Goal: Task Accomplishment & Management: Complete application form

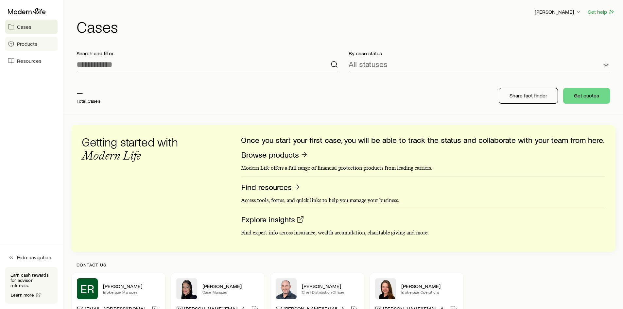
click at [31, 47] on span "Products" at bounding box center [27, 44] width 20 height 7
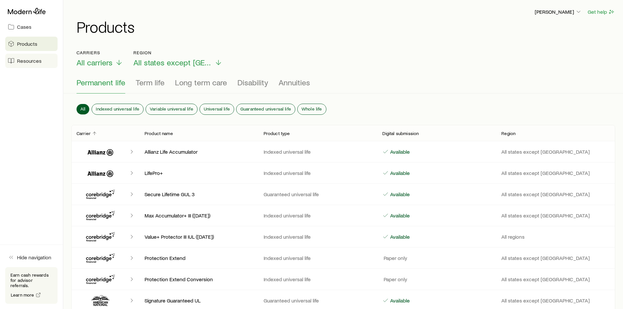
click at [35, 62] on span "Resources" at bounding box center [29, 61] width 25 height 7
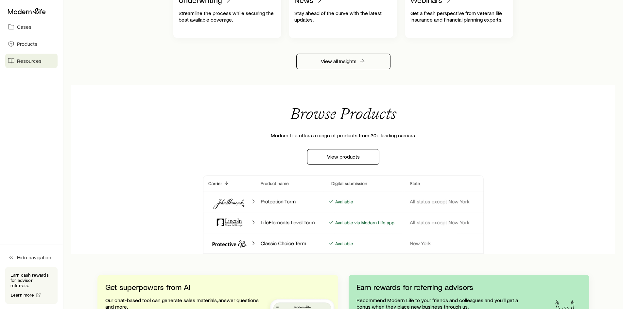
scroll to position [578, 0]
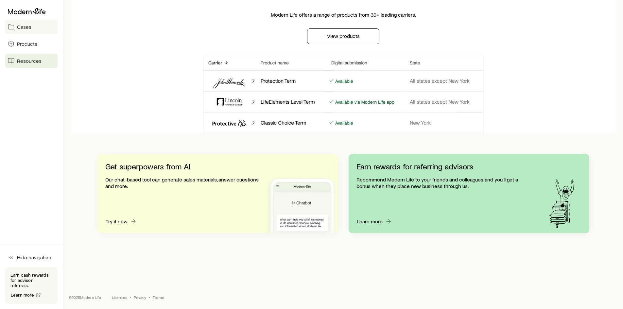
click at [29, 27] on span "Cases" at bounding box center [24, 27] width 14 height 7
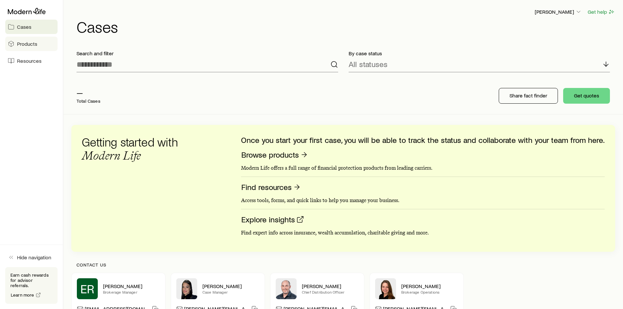
click at [24, 45] on span "Products" at bounding box center [27, 44] width 20 height 7
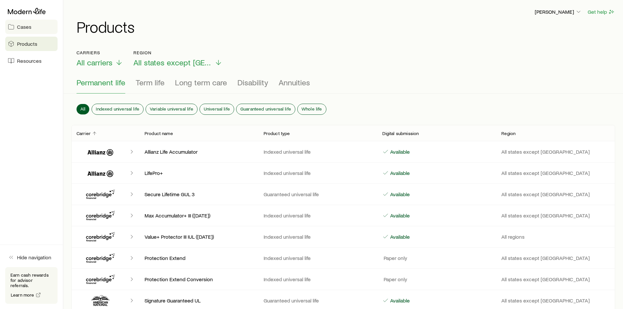
click at [25, 28] on span "Cases" at bounding box center [24, 27] width 14 height 7
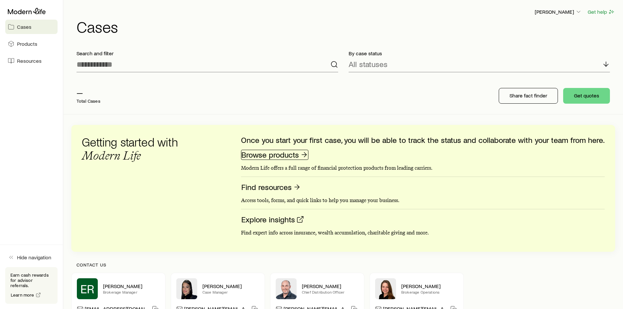
click at [271, 158] on link "Browse products" at bounding box center [274, 155] width 67 height 10
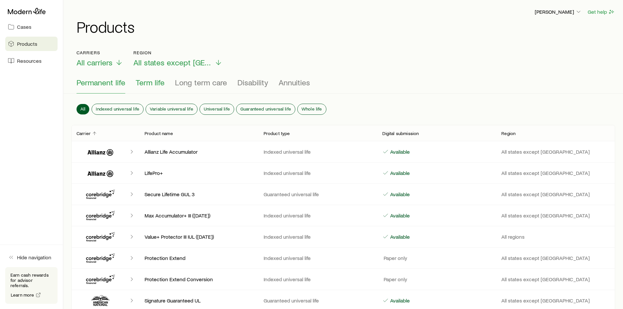
click at [152, 79] on span "Term life" at bounding box center [150, 82] width 29 height 9
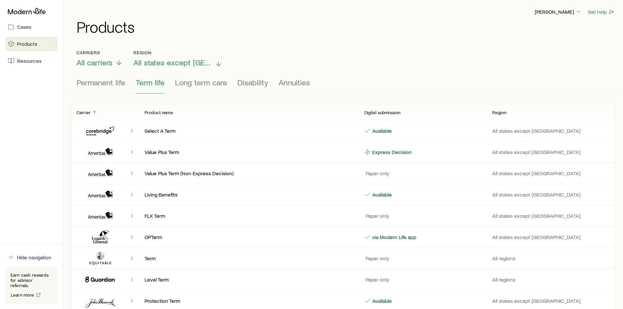
click at [214, 62] on icon at bounding box center [218, 64] width 8 height 8
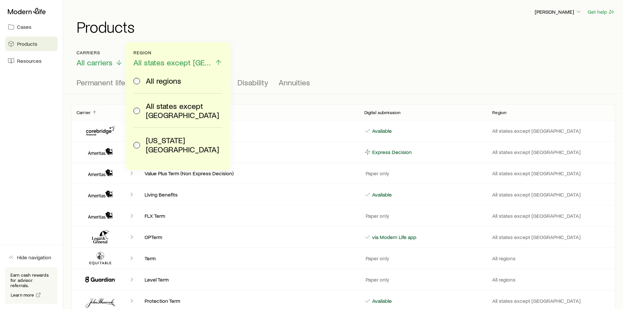
click at [173, 83] on span "All regions" at bounding box center [163, 80] width 35 height 9
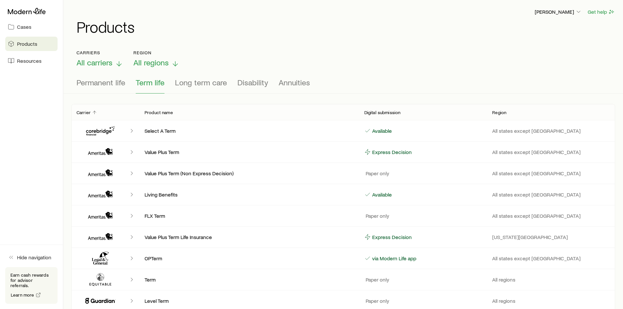
click at [119, 63] on icon at bounding box center [119, 64] width 8 height 8
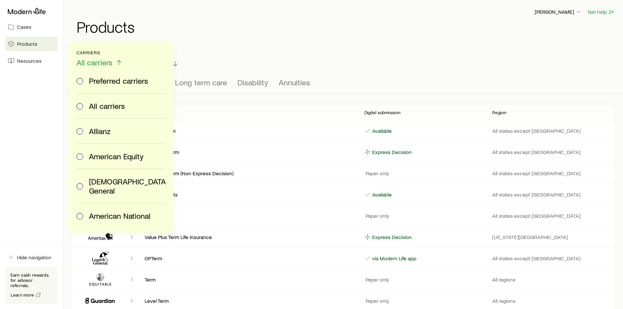
click at [255, 62] on div "Carriers All carriers Preferred carriers All carriers Allianz American Equity A…" at bounding box center [342, 58] width 533 height 17
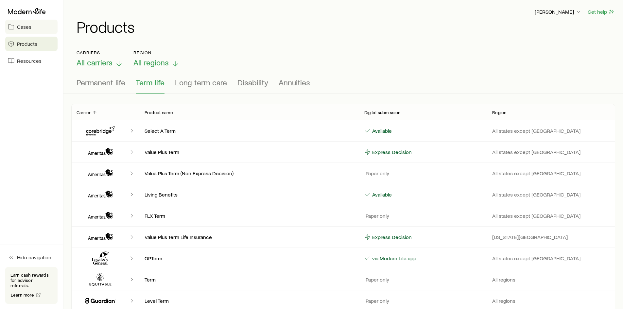
click at [20, 31] on link "Cases" at bounding box center [31, 27] width 52 height 14
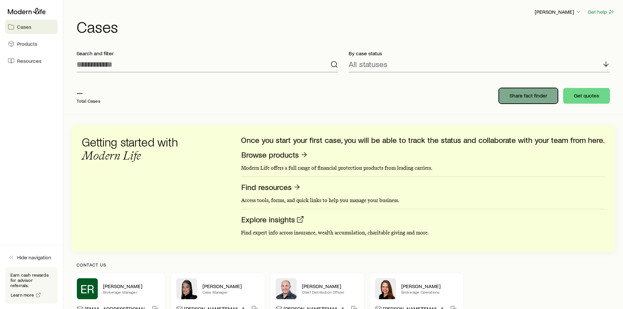
click at [506, 99] on button "Share fact finder" at bounding box center [527, 96] width 59 height 16
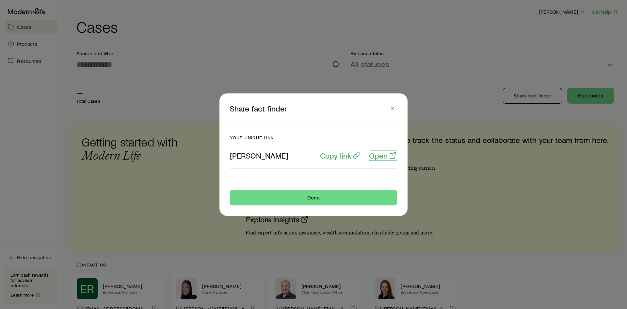
click at [381, 158] on p "Open" at bounding box center [378, 155] width 19 height 9
click at [391, 109] on icon "button" at bounding box center [393, 108] width 7 height 7
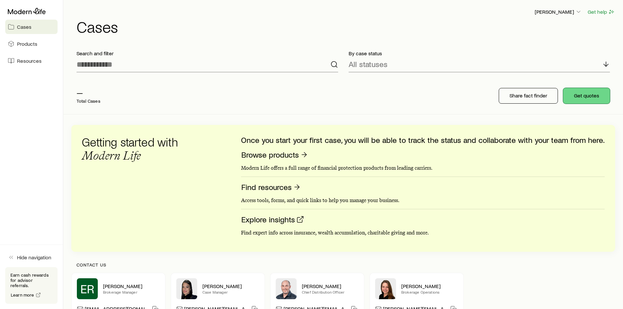
click at [577, 101] on button "Get quotes" at bounding box center [586, 96] width 47 height 16
click at [22, 64] on span "Resources" at bounding box center [29, 61] width 25 height 7
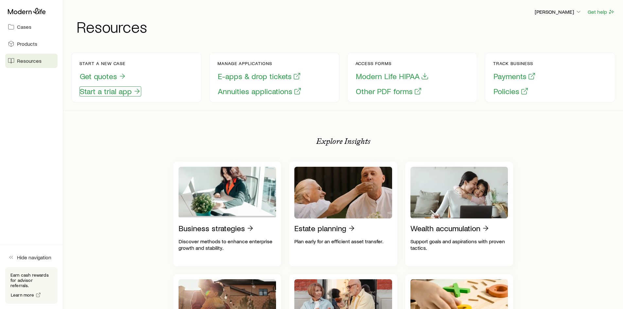
click at [123, 95] on button "Start a trial app" at bounding box center [110, 91] width 62 height 10
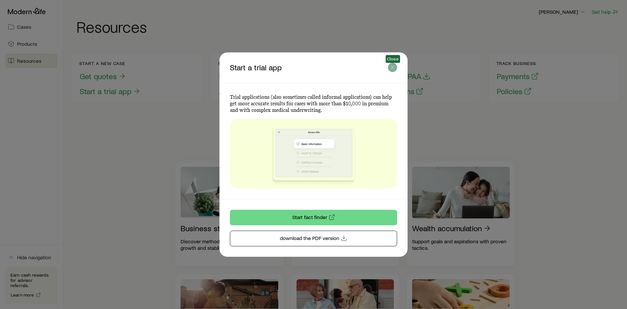
click at [394, 68] on line "button" at bounding box center [392, 67] width 3 height 3
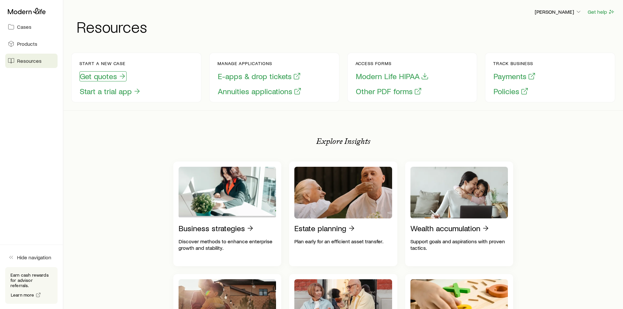
click at [116, 76] on button "Get quotes" at bounding box center [102, 76] width 47 height 10
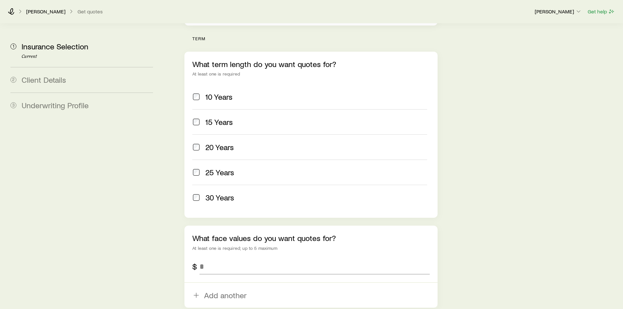
scroll to position [365, 0]
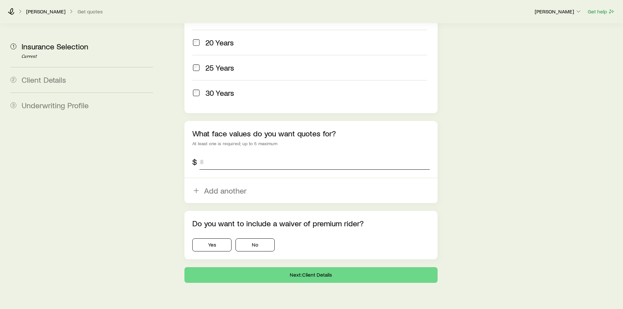
click at [209, 154] on input "tel" at bounding box center [314, 162] width 230 height 16
type input "*"
type input "*********"
click at [223, 238] on button "Yes" at bounding box center [211, 244] width 39 height 13
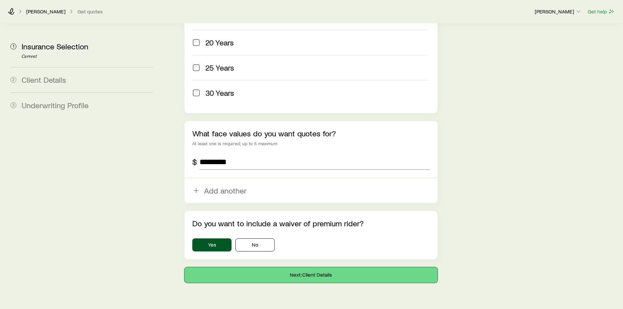
click at [237, 267] on button "Next: Client Details" at bounding box center [310, 275] width 253 height 16
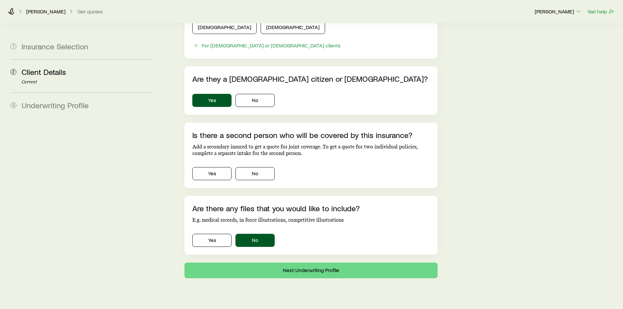
scroll to position [377, 0]
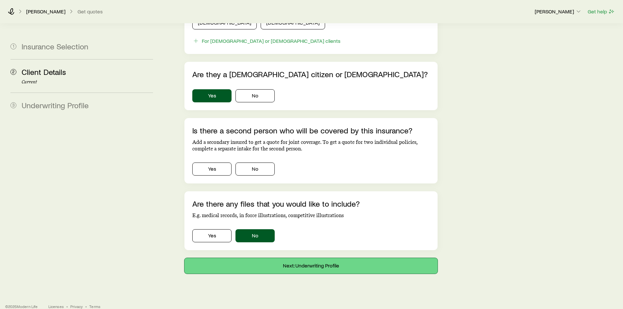
click at [248, 258] on button "Next: Underwriting Profile" at bounding box center [310, 266] width 253 height 16
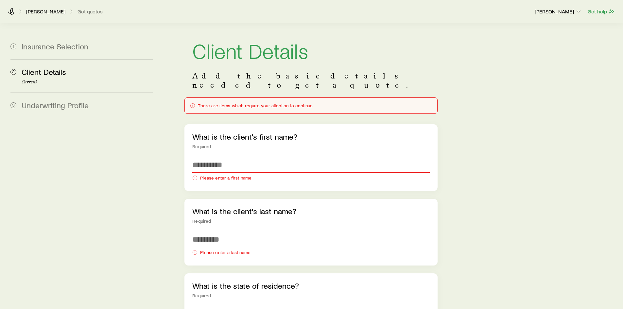
scroll to position [0, 0]
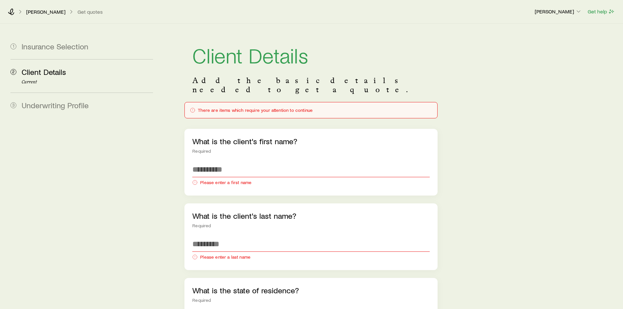
click at [41, 14] on p "[PERSON_NAME]" at bounding box center [45, 11] width 39 height 7
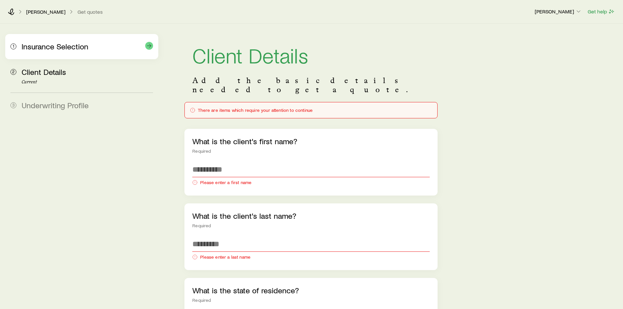
click at [59, 55] on div "1 Insurance Selection" at bounding box center [81, 46] width 142 height 25
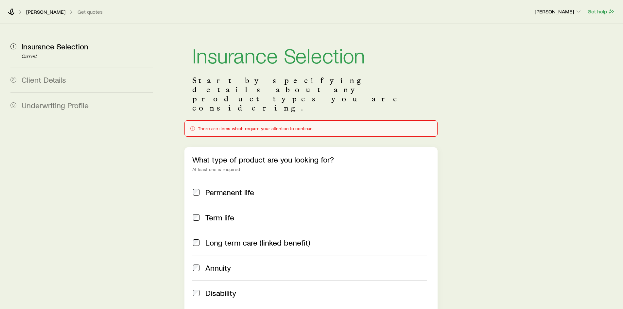
click at [39, 14] on p "[PERSON_NAME]" at bounding box center [45, 11] width 39 height 7
click at [575, 12] on icon "button" at bounding box center [578, 11] width 7 height 7
click at [44, 11] on p "[PERSON_NAME]" at bounding box center [45, 11] width 39 height 7
click at [16, 13] on div "Timothy Lee Get quotes" at bounding box center [268, 11] width 521 height 7
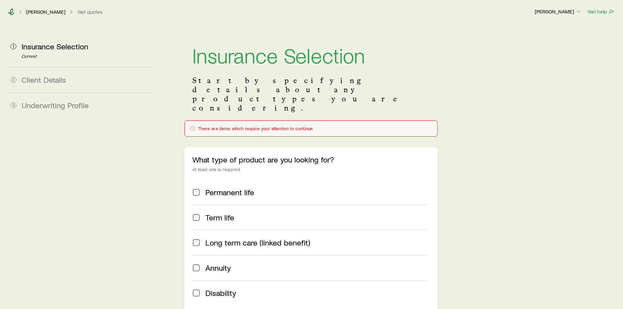
click at [13, 11] on icon at bounding box center [11, 11] width 7 height 7
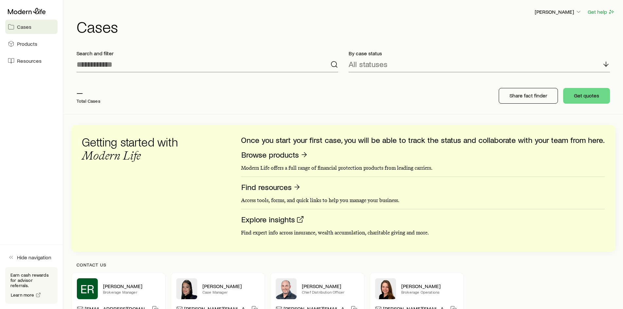
click at [25, 27] on span "Cases" at bounding box center [24, 27] width 14 height 7
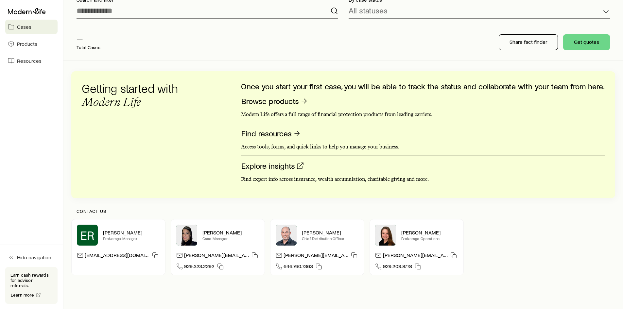
scroll to position [65, 0]
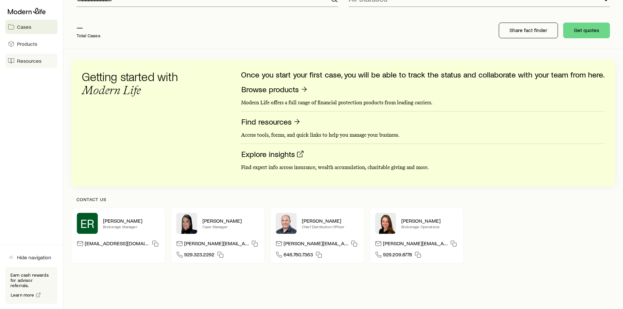
click at [20, 62] on span "Resources" at bounding box center [29, 61] width 25 height 7
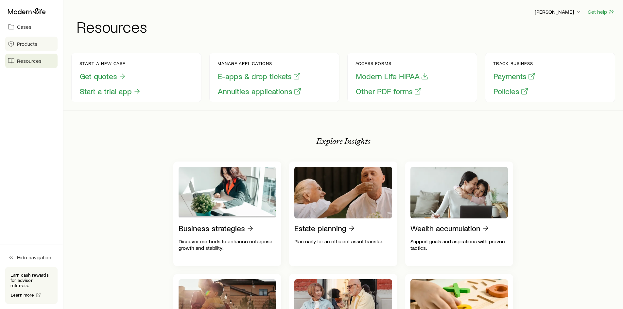
click at [39, 44] on link "Products" at bounding box center [31, 44] width 52 height 14
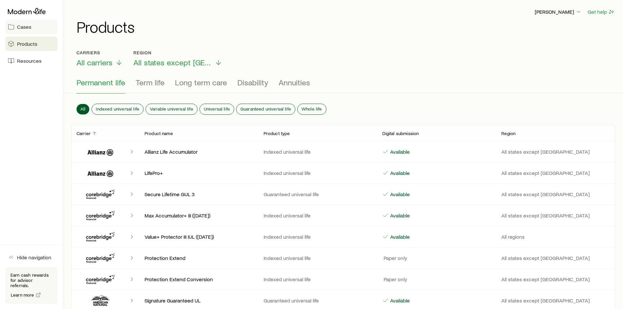
click at [34, 28] on link "Cases" at bounding box center [31, 27] width 52 height 14
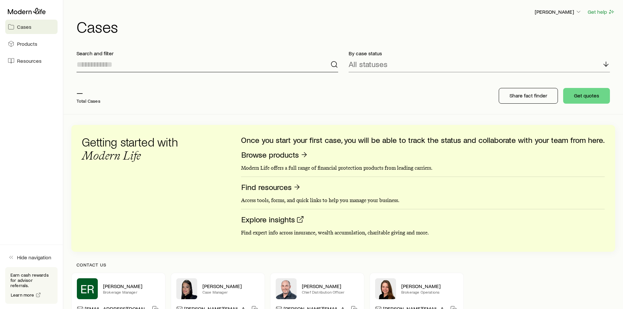
click at [109, 64] on input at bounding box center [206, 65] width 261 height 16
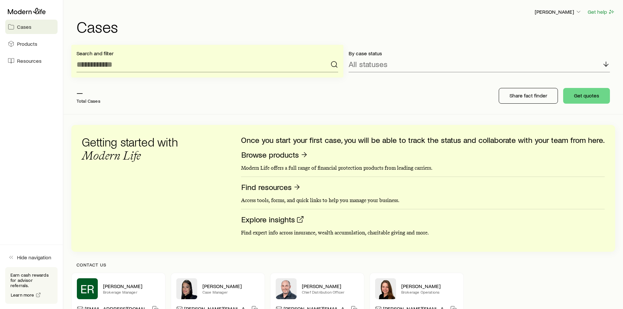
click at [40, 105] on aside "Cases Products Resources Hide navigation Earn cash rewards for advisor referral…" at bounding box center [31, 154] width 63 height 309
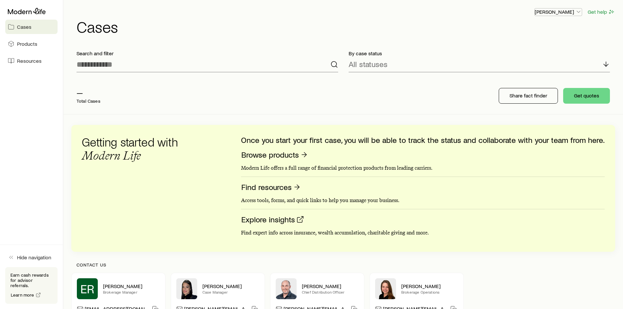
click at [575, 13] on icon "button" at bounding box center [578, 11] width 7 height 7
click at [441, 82] on div "— Total Cases Share fact finder Get quotes" at bounding box center [342, 95] width 543 height 37
click at [594, 14] on button "Get help" at bounding box center [601, 12] width 28 height 8
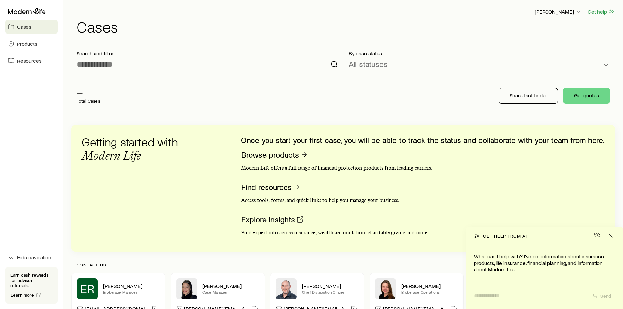
click at [515, 295] on textarea at bounding box center [530, 294] width 113 height 10
type textarea "**********"
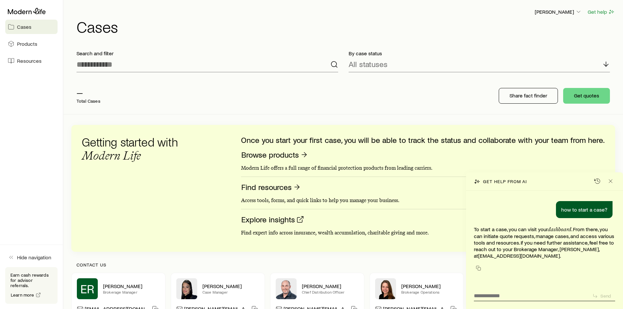
click at [27, 32] on link "Cases" at bounding box center [31, 27] width 52 height 14
click at [33, 25] on link "Cases" at bounding box center [31, 27] width 52 height 14
click at [22, 26] on span "Cases" at bounding box center [24, 27] width 14 height 7
click at [23, 44] on span "Products" at bounding box center [27, 44] width 20 height 7
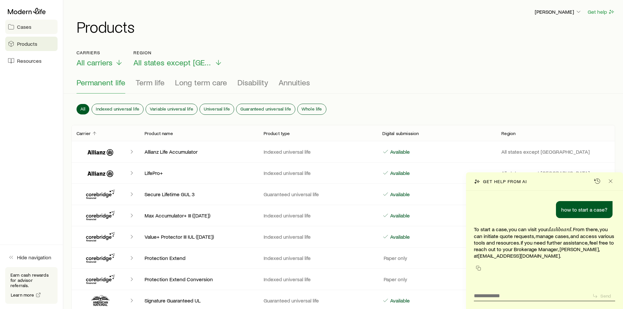
click at [21, 27] on span "Cases" at bounding box center [24, 27] width 14 height 7
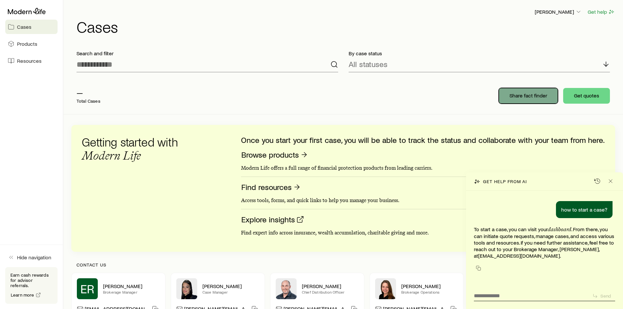
click at [538, 97] on p "Share fact finder" at bounding box center [528, 95] width 38 height 7
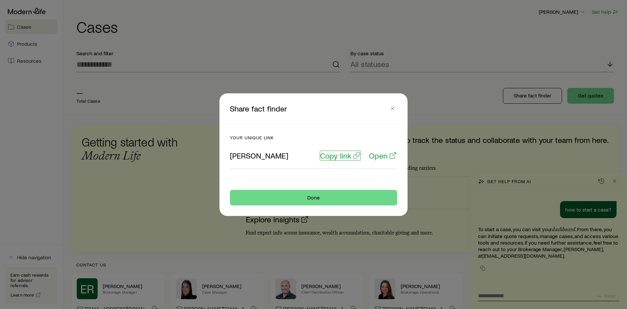
click at [343, 154] on p "Copy link" at bounding box center [335, 155] width 31 height 9
click at [391, 108] on icon "button" at bounding box center [393, 108] width 7 height 7
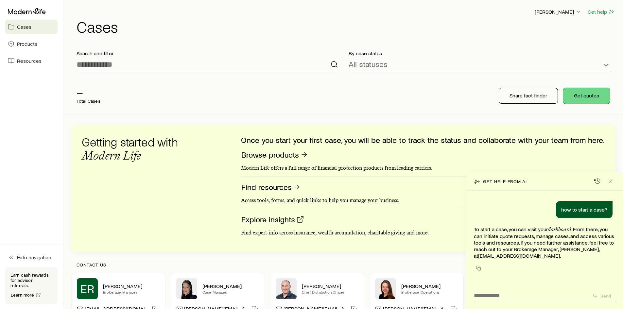
click at [589, 93] on button "Get quotes" at bounding box center [586, 96] width 47 height 16
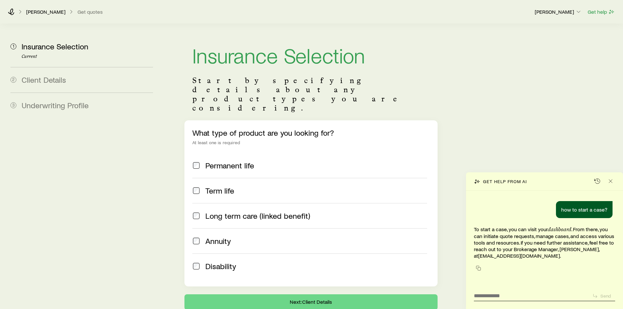
scroll to position [27, 0]
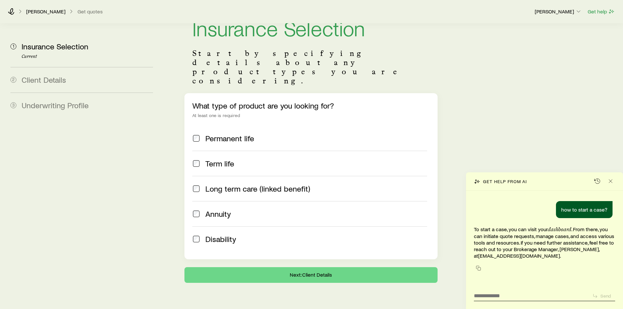
click at [489, 299] on form "Send" at bounding box center [544, 295] width 141 height 12
click at [483, 295] on textarea at bounding box center [530, 294] width 113 height 10
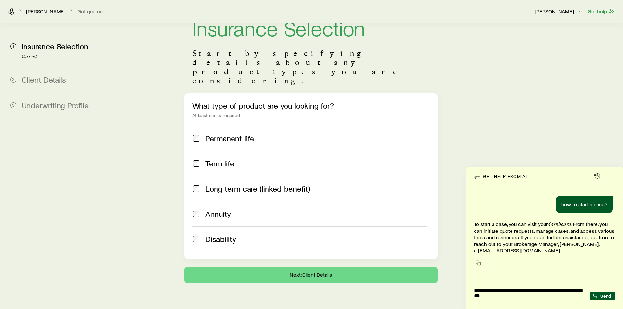
type textarea "**********"
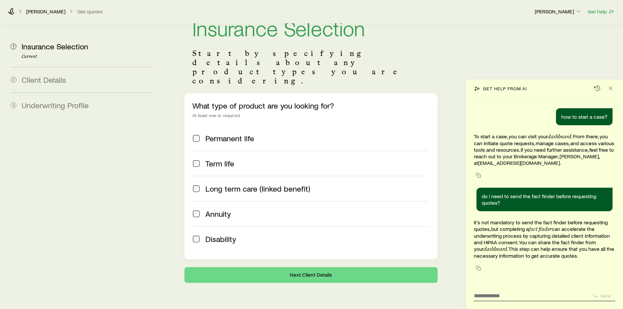
click at [64, 109] on span "Underwriting Profile" at bounding box center [55, 104] width 67 height 9
click at [43, 79] on span "Client Details" at bounding box center [44, 79] width 44 height 9
click at [45, 108] on span "Underwriting Profile" at bounding box center [55, 104] width 67 height 9
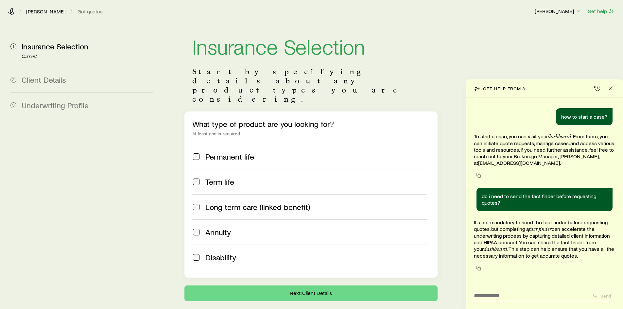
scroll to position [0, 0]
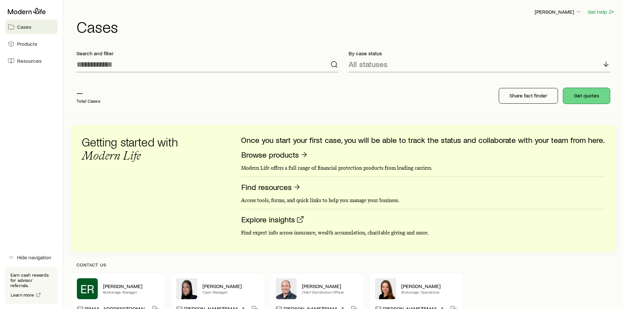
click at [586, 95] on button "Get quotes" at bounding box center [586, 96] width 47 height 16
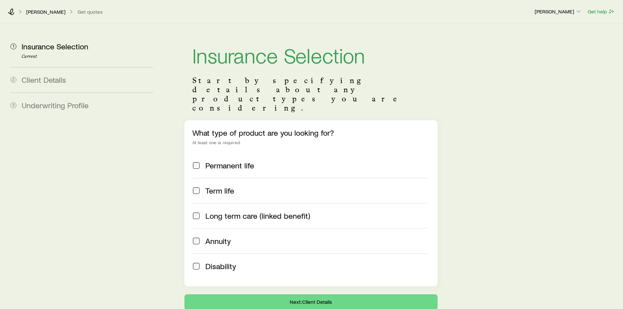
click at [38, 8] on p "[PERSON_NAME]" at bounding box center [45, 11] width 39 height 7
click at [9, 12] on icon at bounding box center [11, 11] width 7 height 7
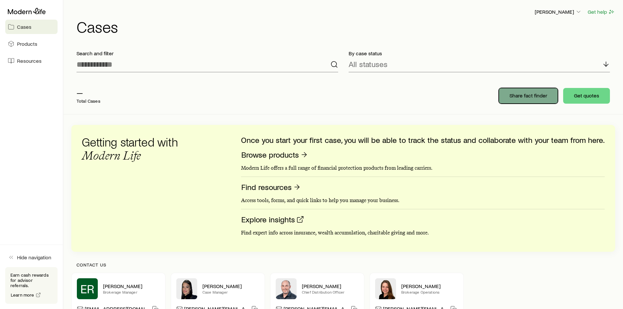
click at [512, 99] on button "Share fact finder" at bounding box center [527, 96] width 59 height 16
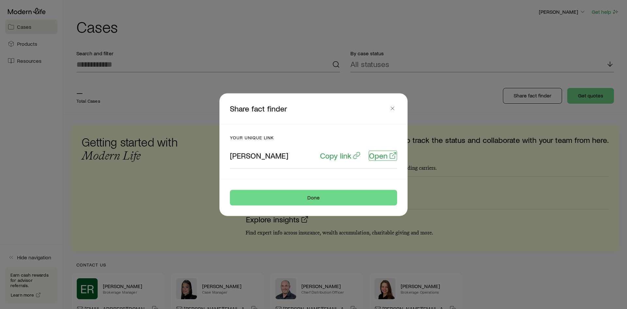
click at [384, 158] on p "Open" at bounding box center [378, 155] width 19 height 9
click at [392, 107] on icon "button" at bounding box center [393, 108] width 7 height 7
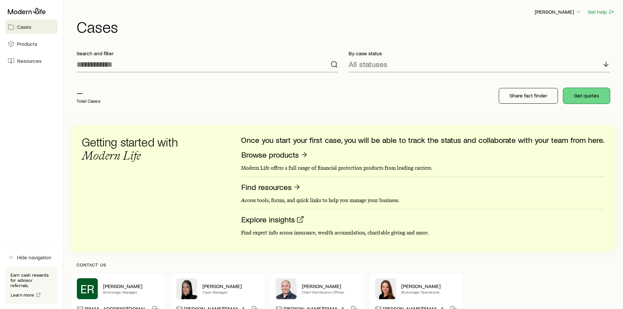
click at [583, 97] on button "Get quotes" at bounding box center [586, 96] width 47 height 16
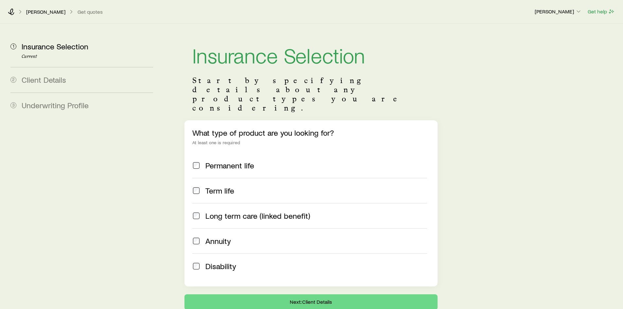
click at [33, 9] on p "[PERSON_NAME]" at bounding box center [45, 11] width 39 height 7
click at [48, 87] on div "2 Client Details" at bounding box center [81, 79] width 142 height 25
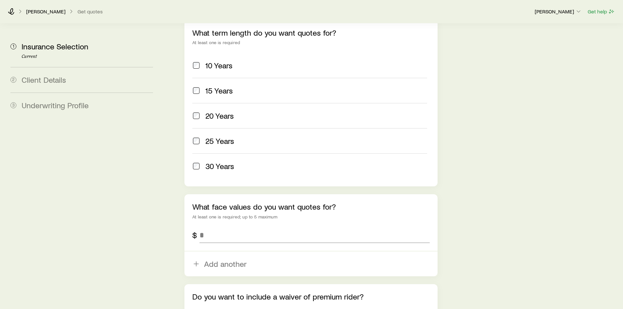
scroll to position [333, 0]
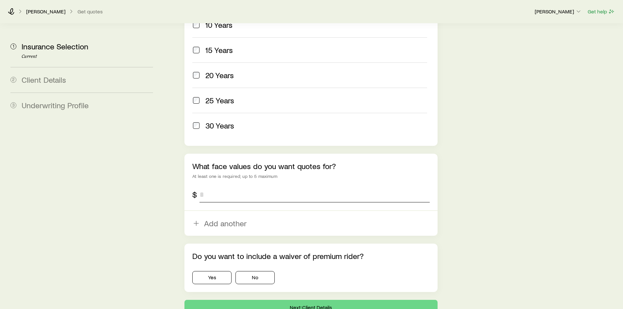
click at [218, 187] on input "tel" at bounding box center [314, 195] width 230 height 16
type input "*********"
click at [213, 271] on button "Yes" at bounding box center [211, 277] width 39 height 13
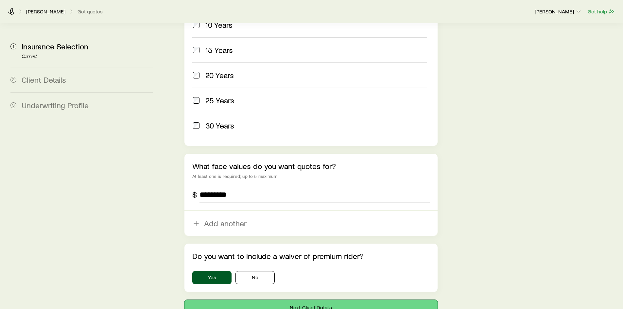
click at [227, 300] on button "Next: Client Details" at bounding box center [310, 308] width 253 height 16
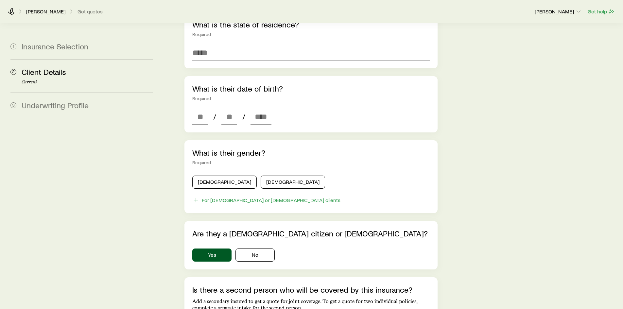
scroll to position [83, 0]
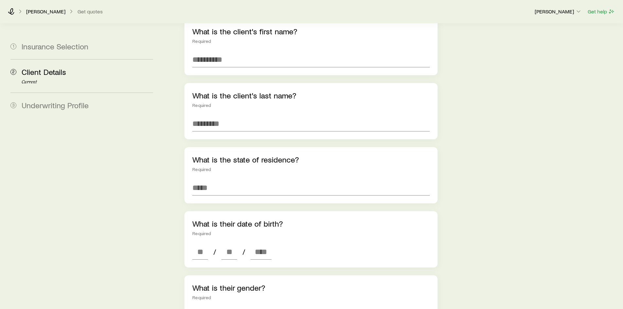
click at [46, 10] on p "[PERSON_NAME]" at bounding box center [45, 11] width 39 height 7
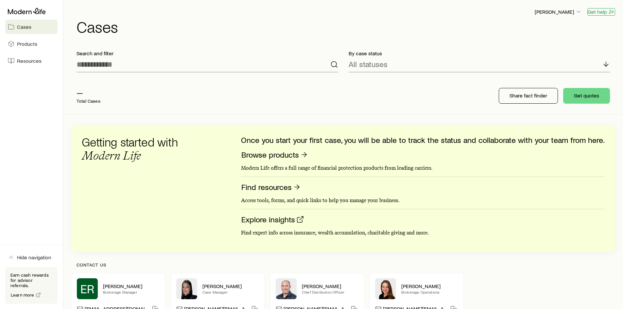
click at [593, 8] on button "Get help" at bounding box center [601, 12] width 28 height 8
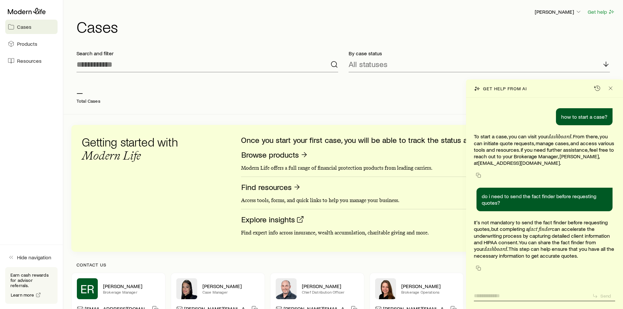
click at [490, 296] on textarea at bounding box center [530, 294] width 113 height 10
type textarea "**********"
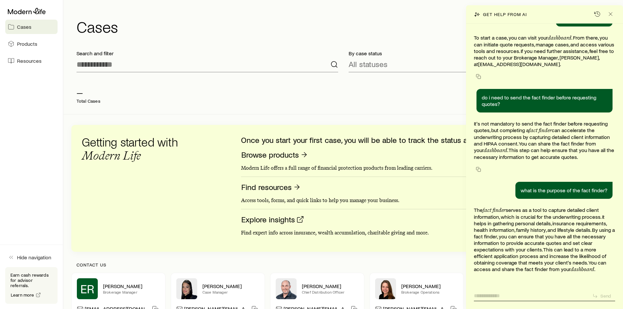
scroll to position [45, 0]
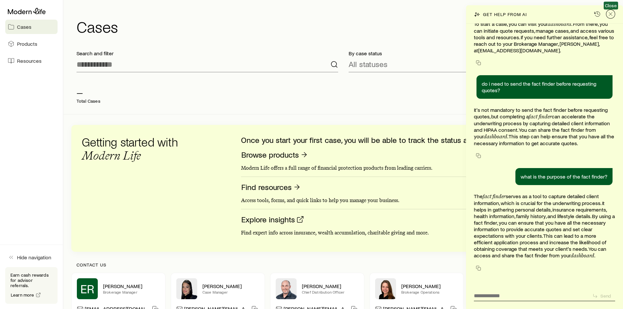
click at [612, 14] on icon "Close" at bounding box center [610, 14] width 7 height 7
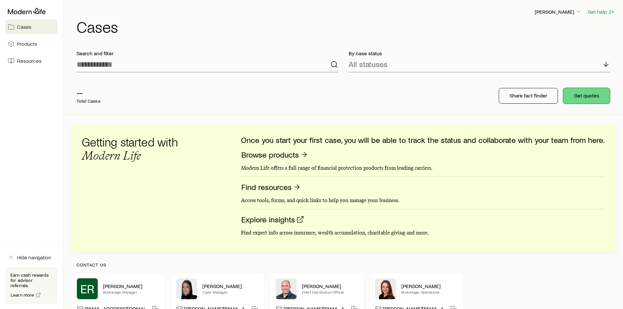
click at [587, 96] on button "Get quotes" at bounding box center [586, 96] width 47 height 16
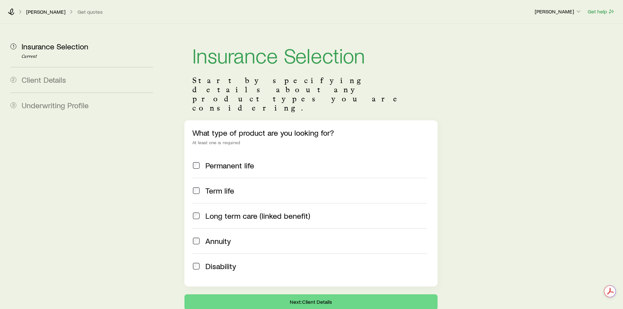
click at [38, 75] on span "Client Details" at bounding box center [44, 79] width 44 height 9
click at [40, 82] on span "Client Details" at bounding box center [44, 79] width 44 height 9
click at [41, 108] on span "Underwriting Profile" at bounding box center [55, 104] width 67 height 9
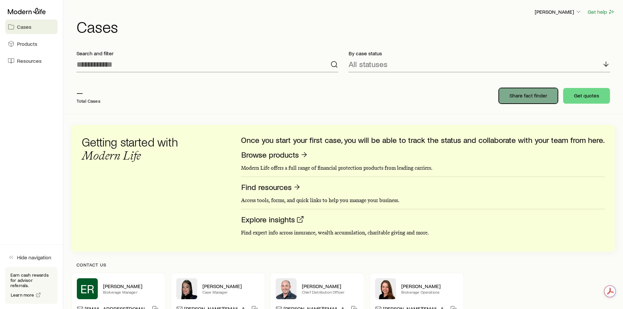
click at [526, 95] on p "Share fact finder" at bounding box center [528, 95] width 38 height 7
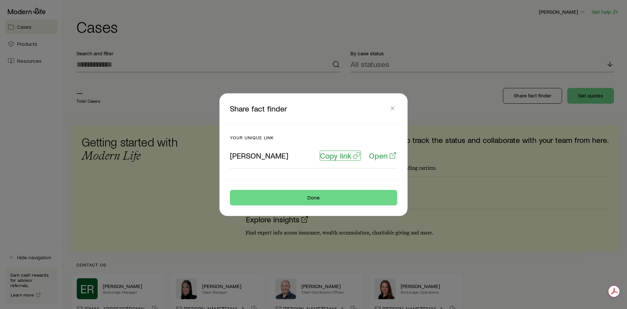
click at [338, 156] on p "Copy link" at bounding box center [335, 155] width 31 height 9
click at [391, 109] on icon "button" at bounding box center [393, 108] width 7 height 7
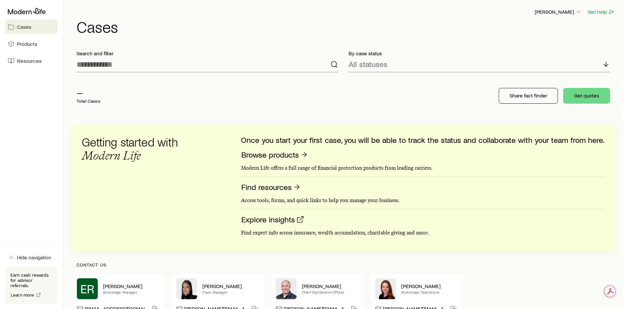
click at [337, 92] on div "— Total Cases Share fact finder Get quotes" at bounding box center [342, 95] width 543 height 37
drag, startPoint x: 23, startPoint y: 143, endPoint x: 21, endPoint y: 177, distance: 34.1
click at [23, 144] on aside "Cases Products Resources Hide navigation Earn cash rewards for advisor referral…" at bounding box center [31, 154] width 63 height 309
click at [21, 177] on aside "Cases Products Resources Hide navigation Earn cash rewards for advisor referral…" at bounding box center [31, 154] width 63 height 309
click at [14, 168] on aside "Cases Products Resources Hide navigation Earn cash rewards for advisor referral…" at bounding box center [31, 154] width 63 height 309
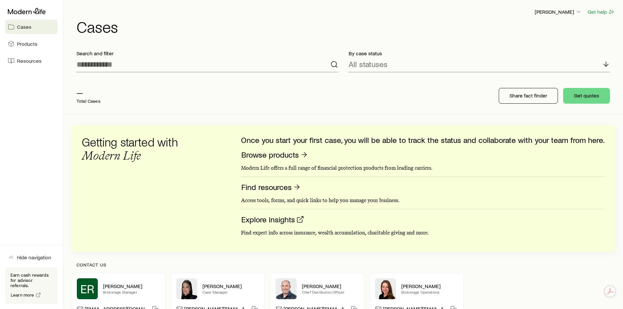
click at [18, 154] on aside "Cases Products Resources Hide navigation Earn cash rewards for advisor referral…" at bounding box center [31, 154] width 63 height 309
